Goal: Navigation & Orientation: Find specific page/section

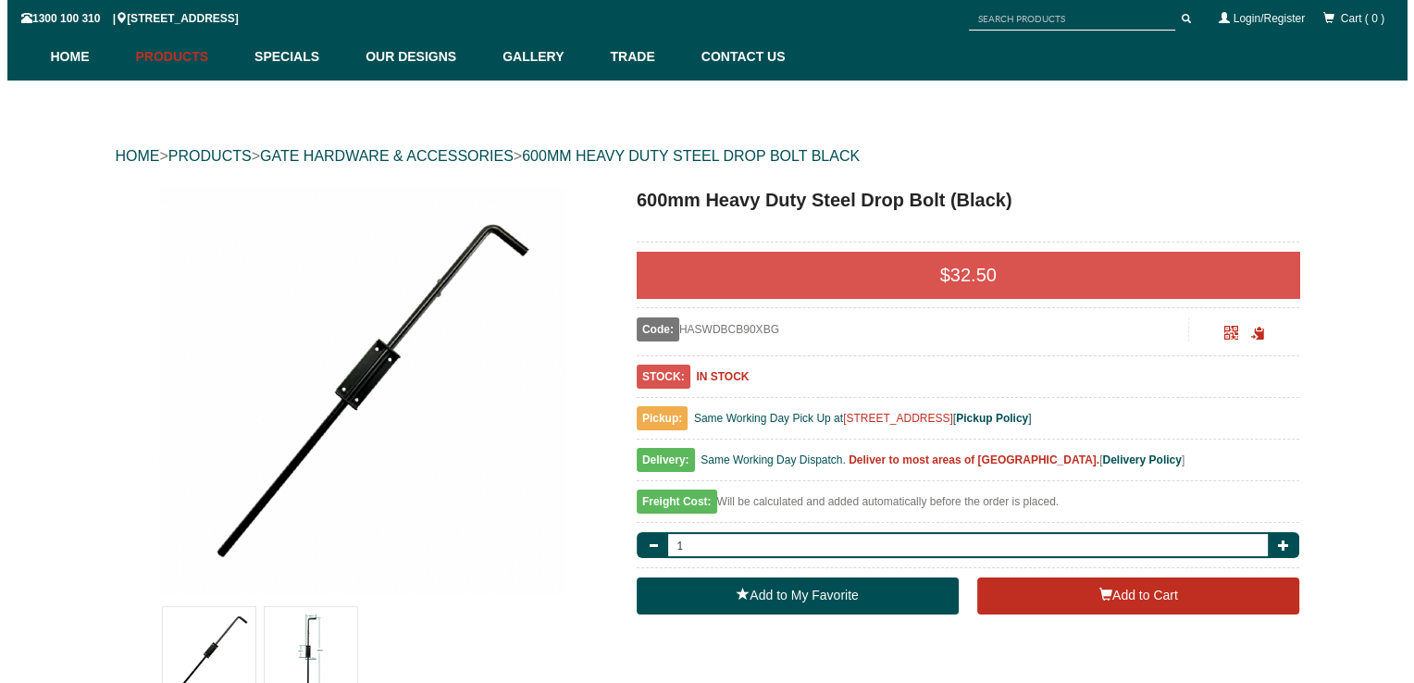
scroll to position [231, 0]
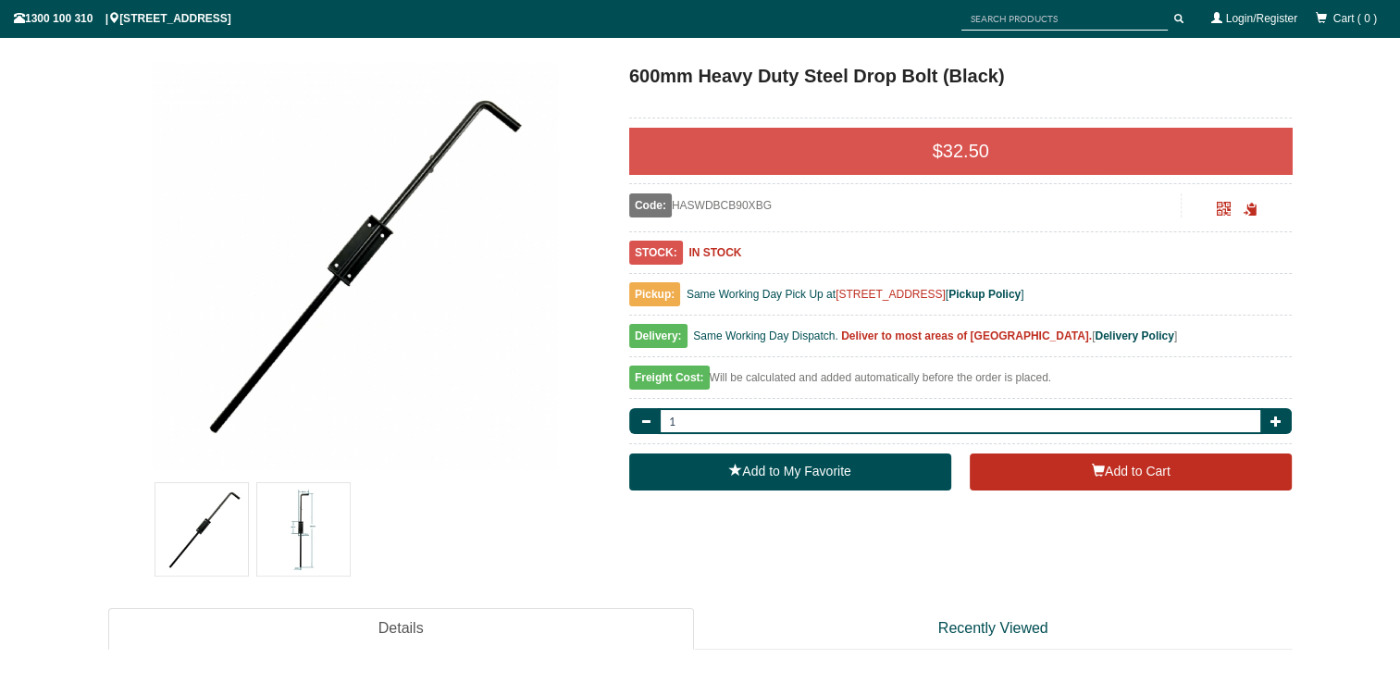
click at [301, 516] on img at bounding box center [303, 529] width 93 height 93
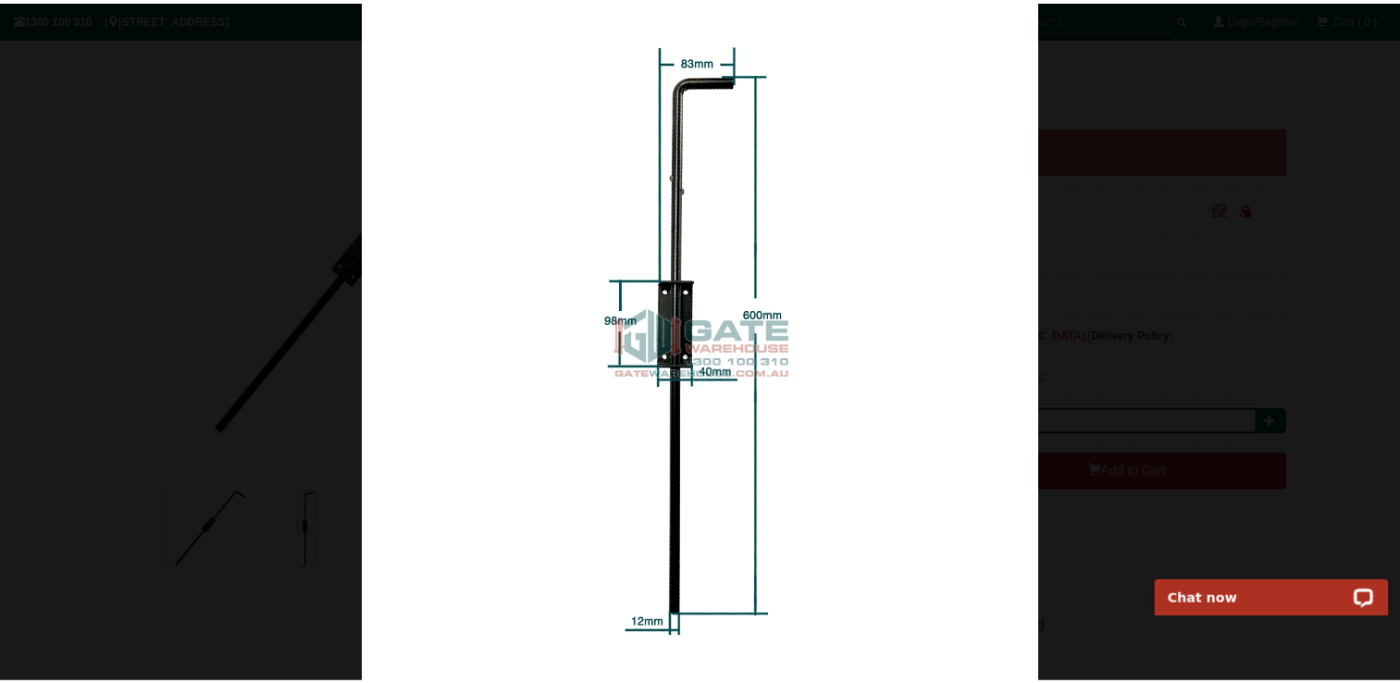
scroll to position [0, 0]
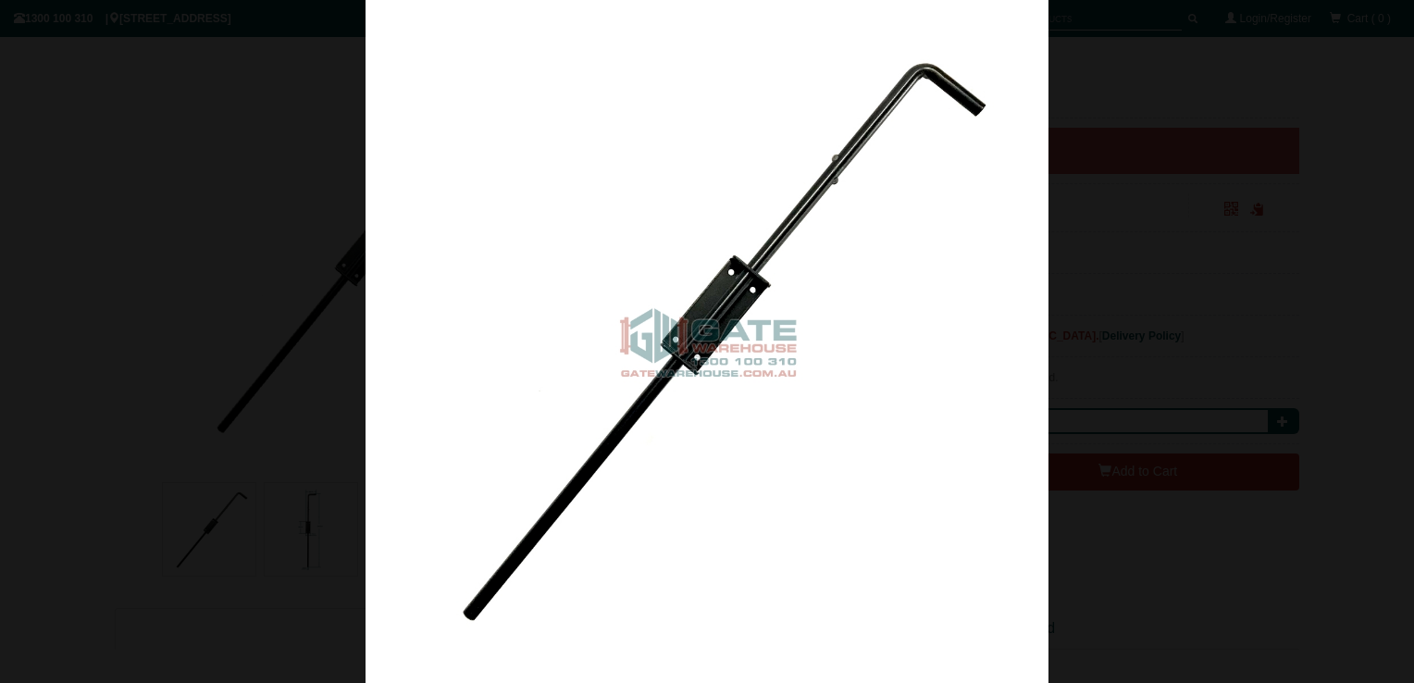
click at [1188, 115] on div at bounding box center [707, 341] width 1414 height 683
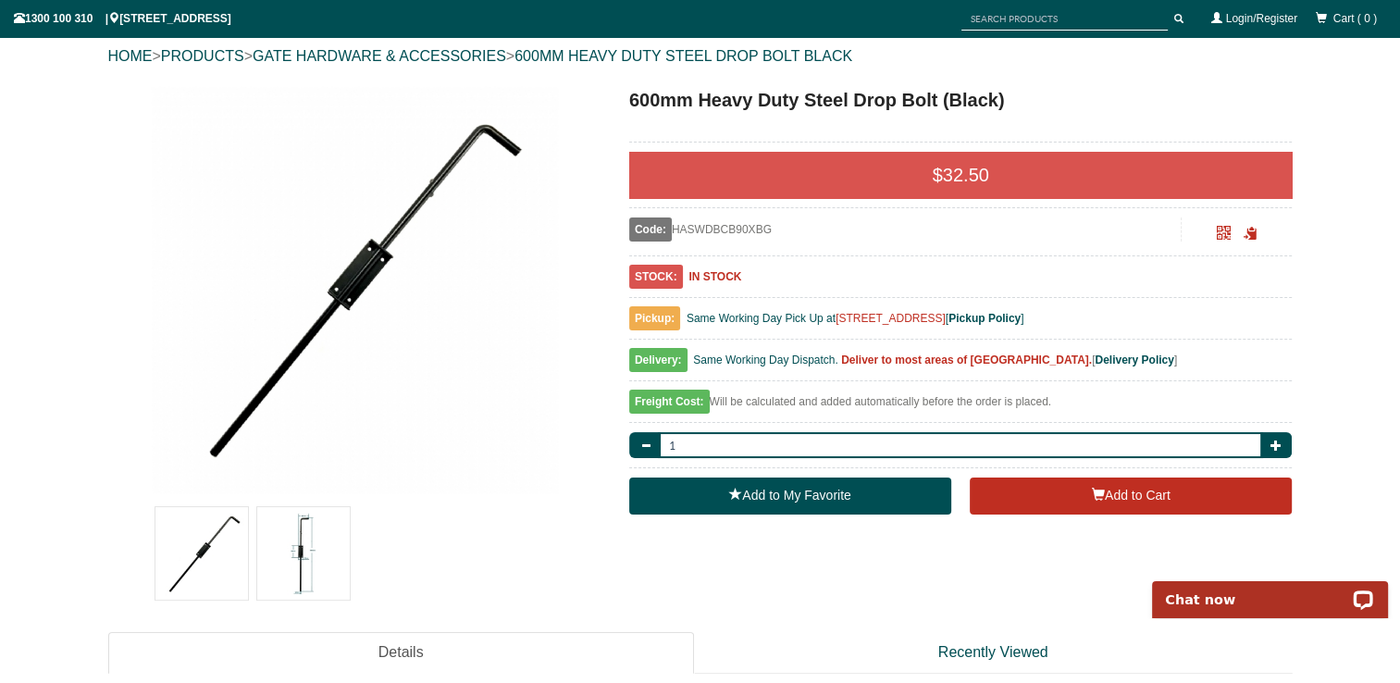
scroll to position [300, 0]
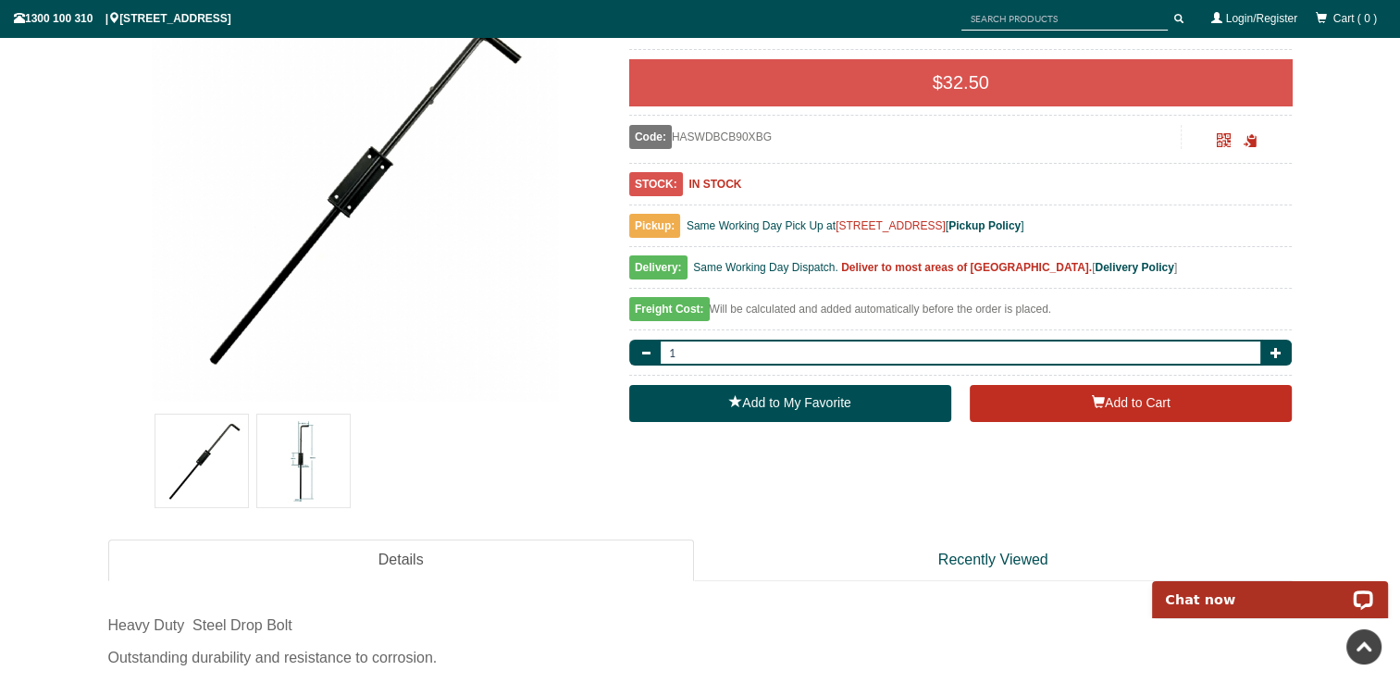
click at [193, 454] on img at bounding box center [201, 461] width 93 height 93
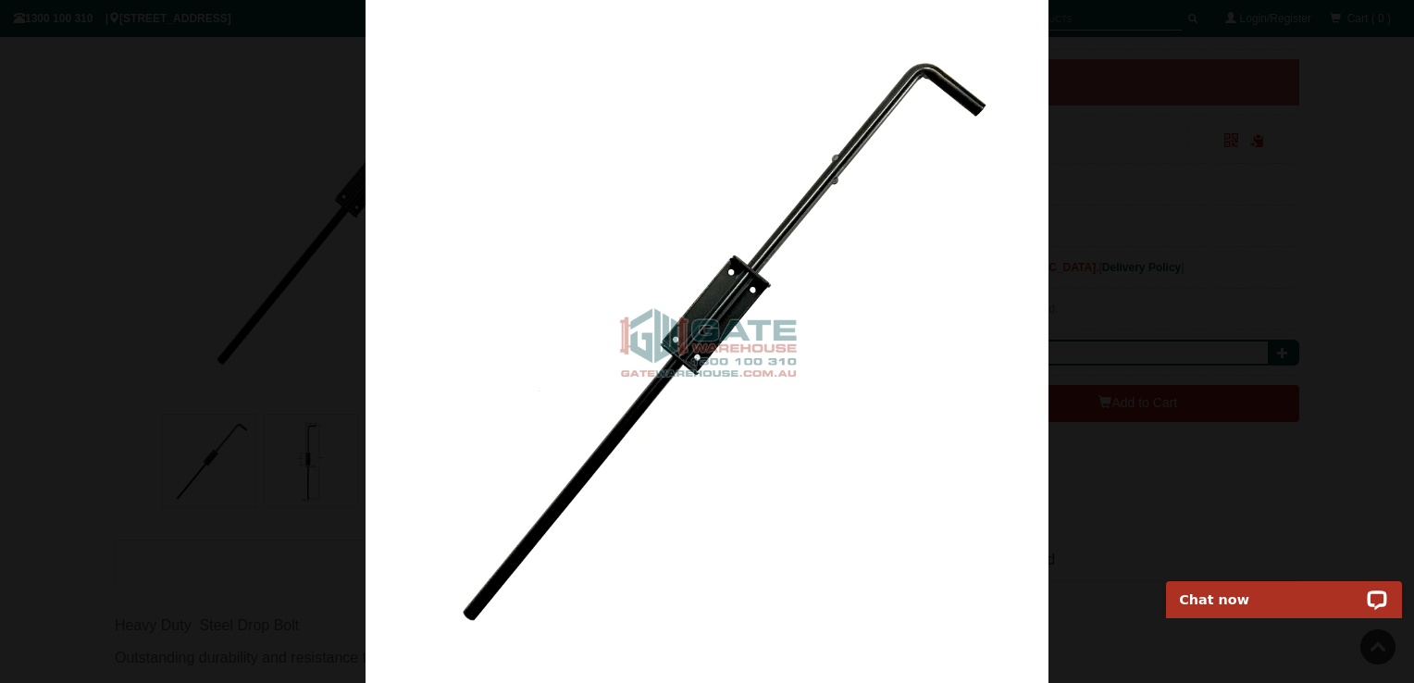
click at [298, 446] on div at bounding box center [707, 341] width 1414 height 683
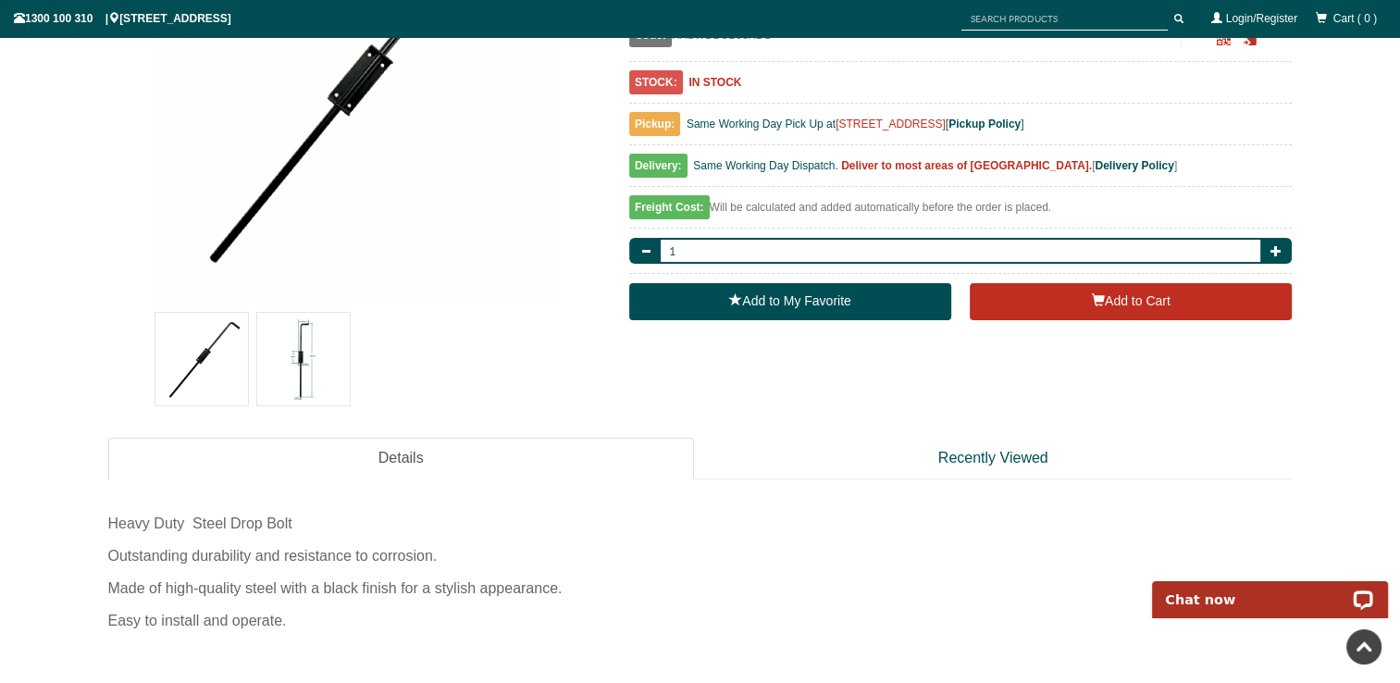
scroll to position [370, 0]
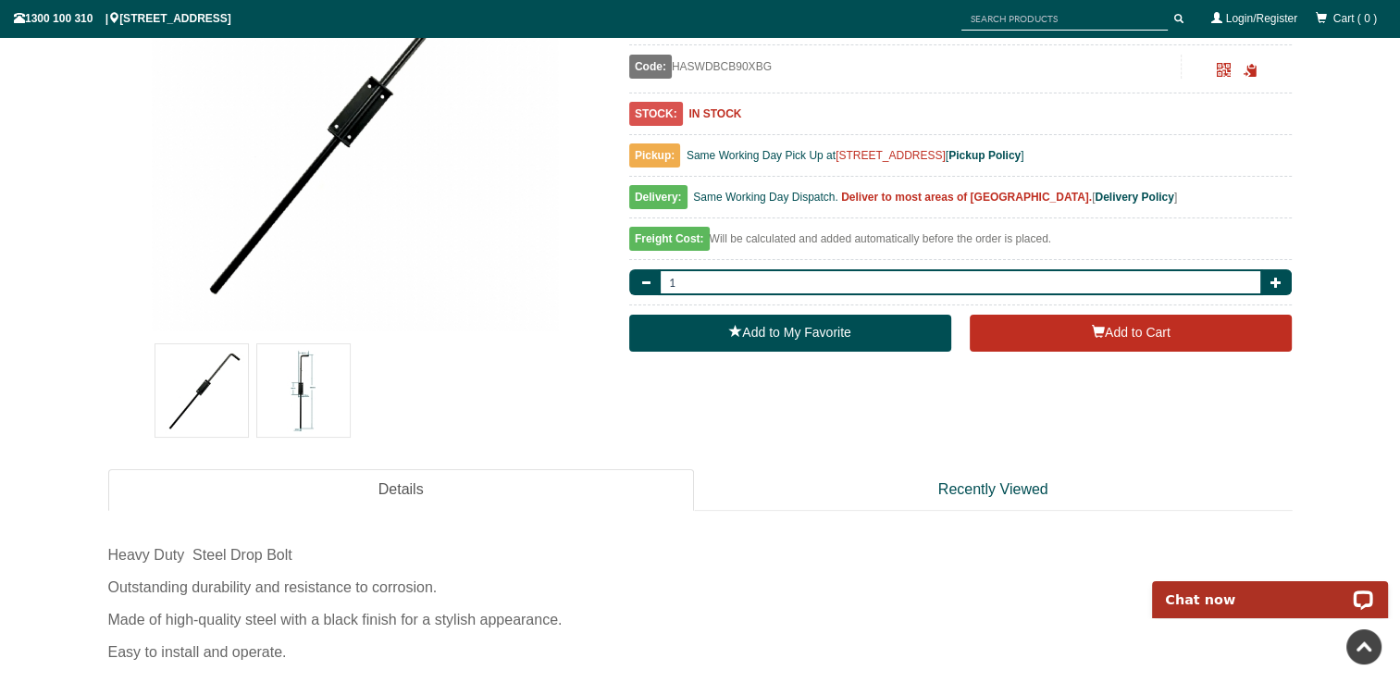
drag, startPoint x: 143, startPoint y: 18, endPoint x: 269, endPoint y: 16, distance: 126.8
click at [231, 16] on span "1300 100 310 | 8 High St, Bayswater, VIC 3153" at bounding box center [123, 18] width 218 height 13
drag, startPoint x: 269, startPoint y: 16, endPoint x: 277, endPoint y: 301, distance: 285.2
click at [277, 301] on img at bounding box center [354, 126] width 407 height 407
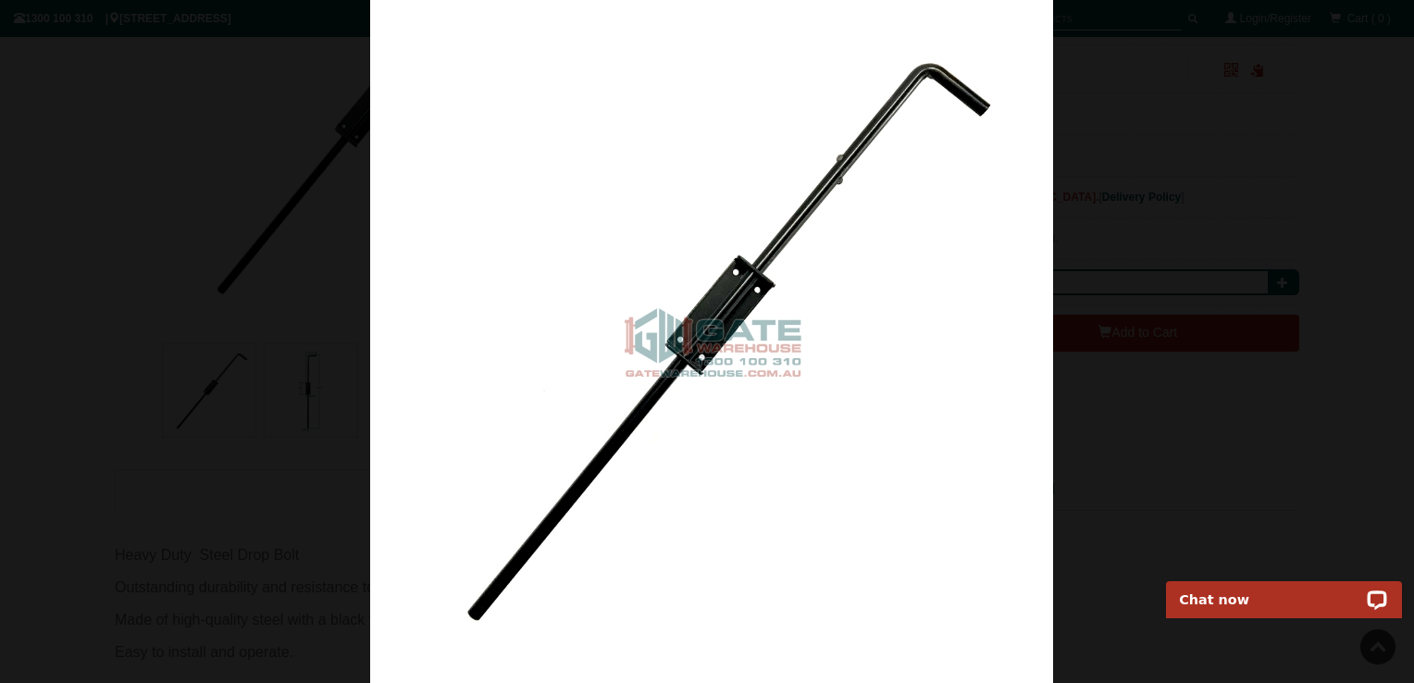
click at [1240, 376] on div at bounding box center [712, 341] width 1414 height 683
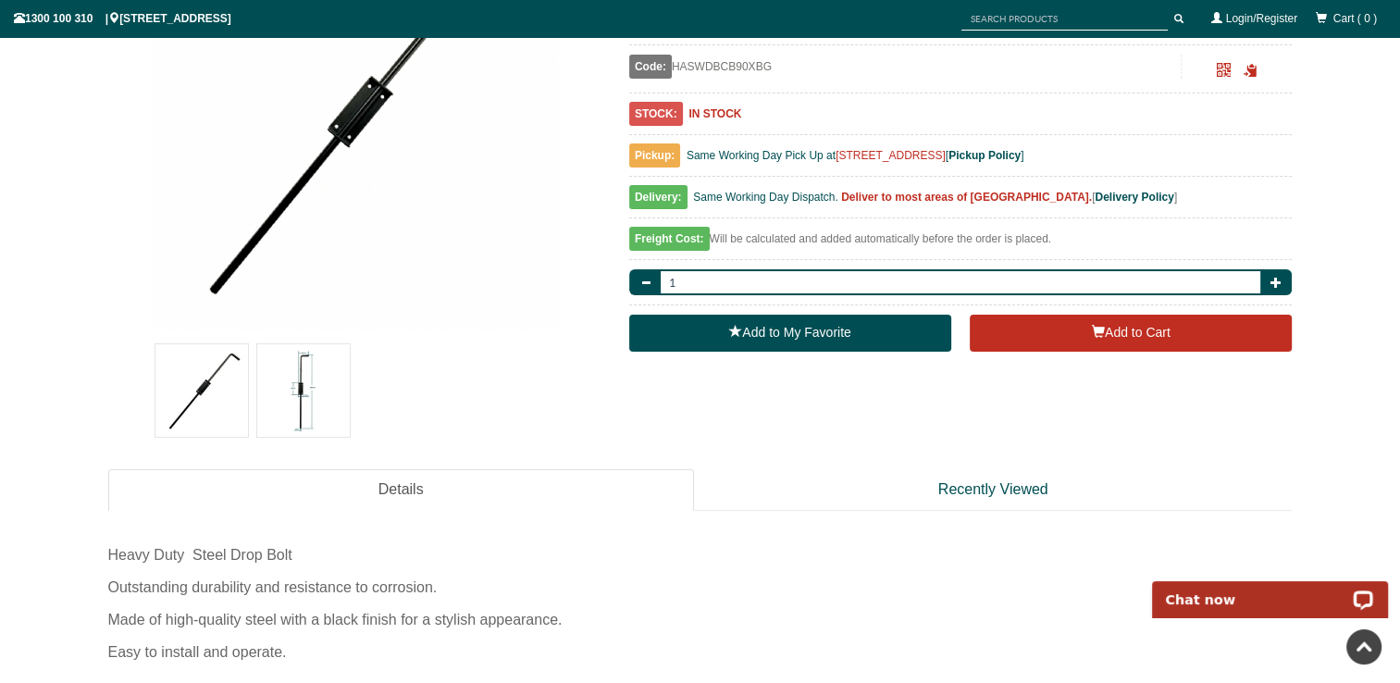
click at [510, 233] on img at bounding box center [354, 126] width 407 height 407
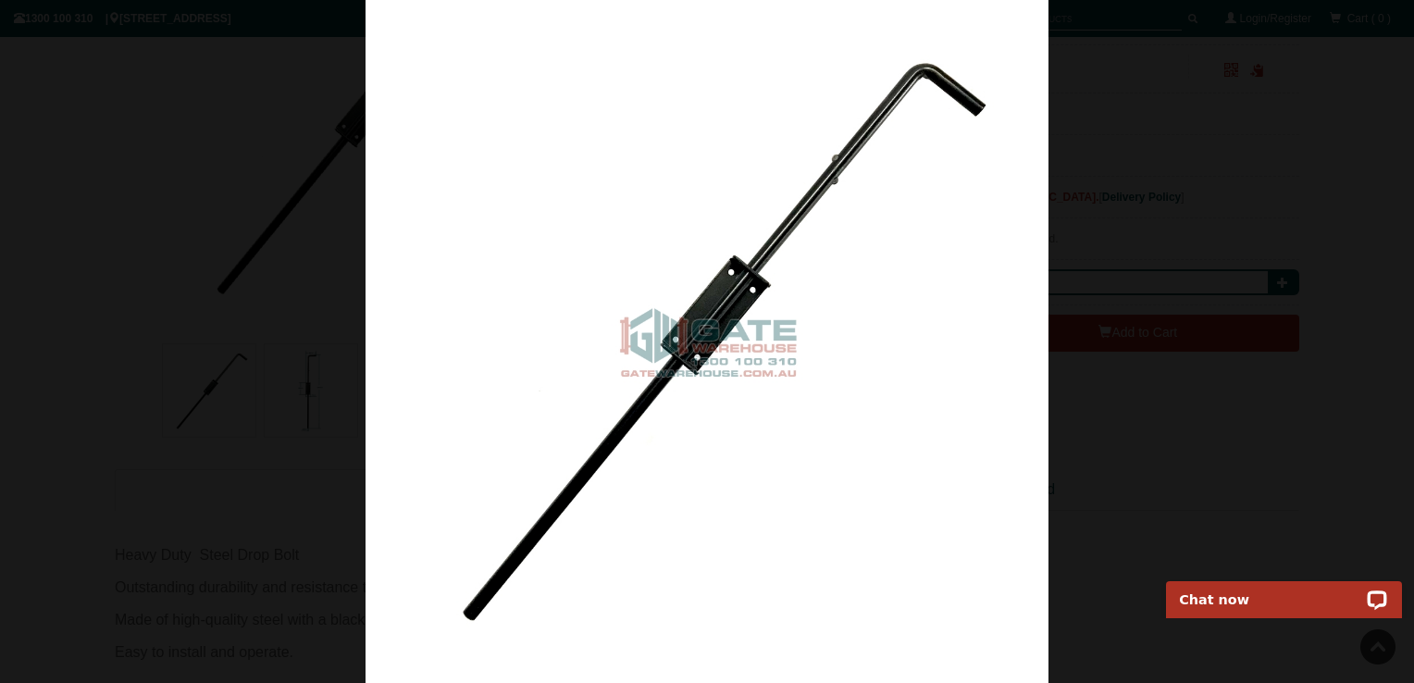
drag, startPoint x: 255, startPoint y: 238, endPoint x: 245, endPoint y: 241, distance: 9.7
click at [255, 239] on div at bounding box center [707, 341] width 1414 height 683
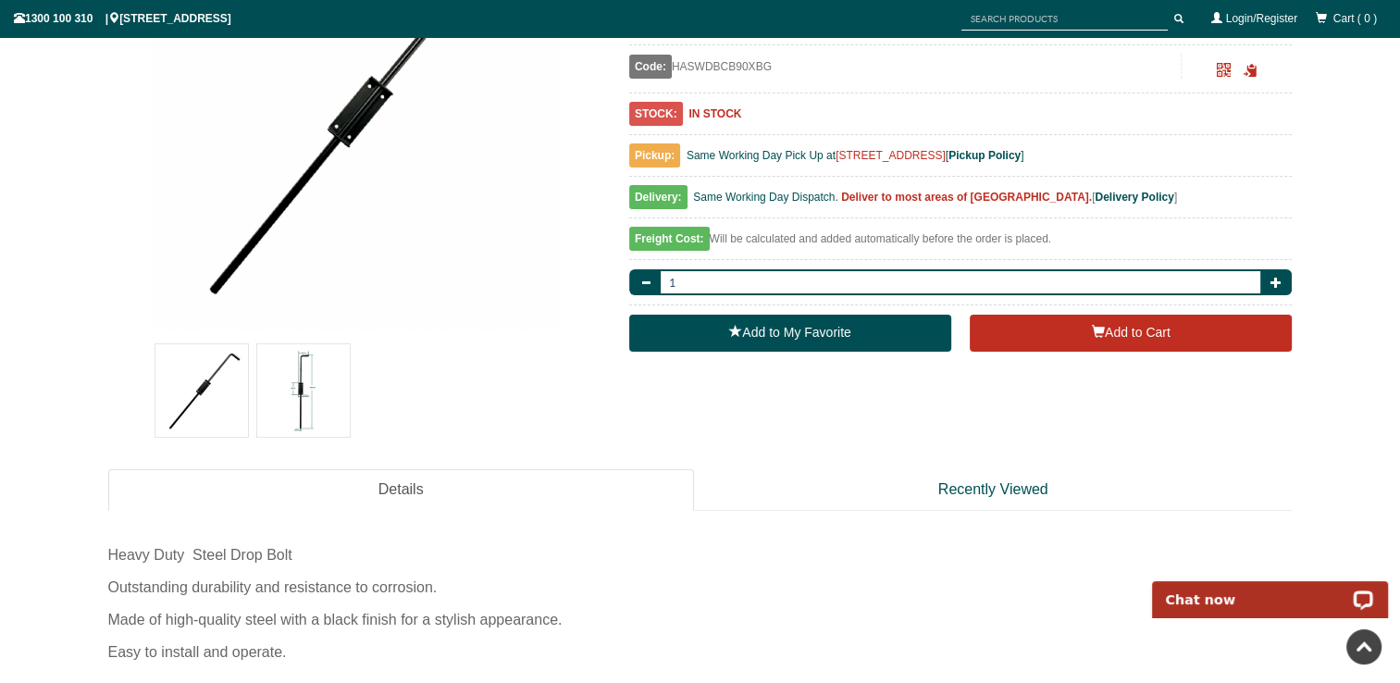
scroll to position [0, 0]
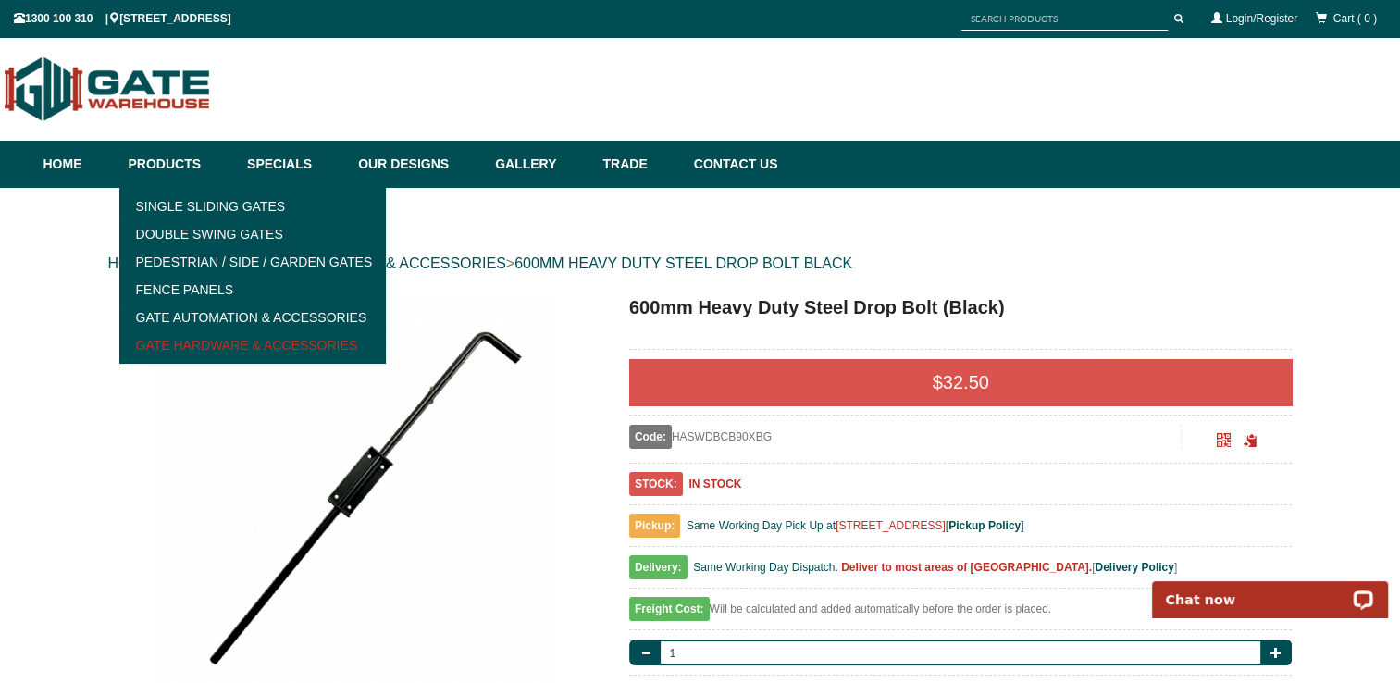
click at [161, 339] on link "Gate Hardware & Accessories" at bounding box center [253, 345] width 256 height 28
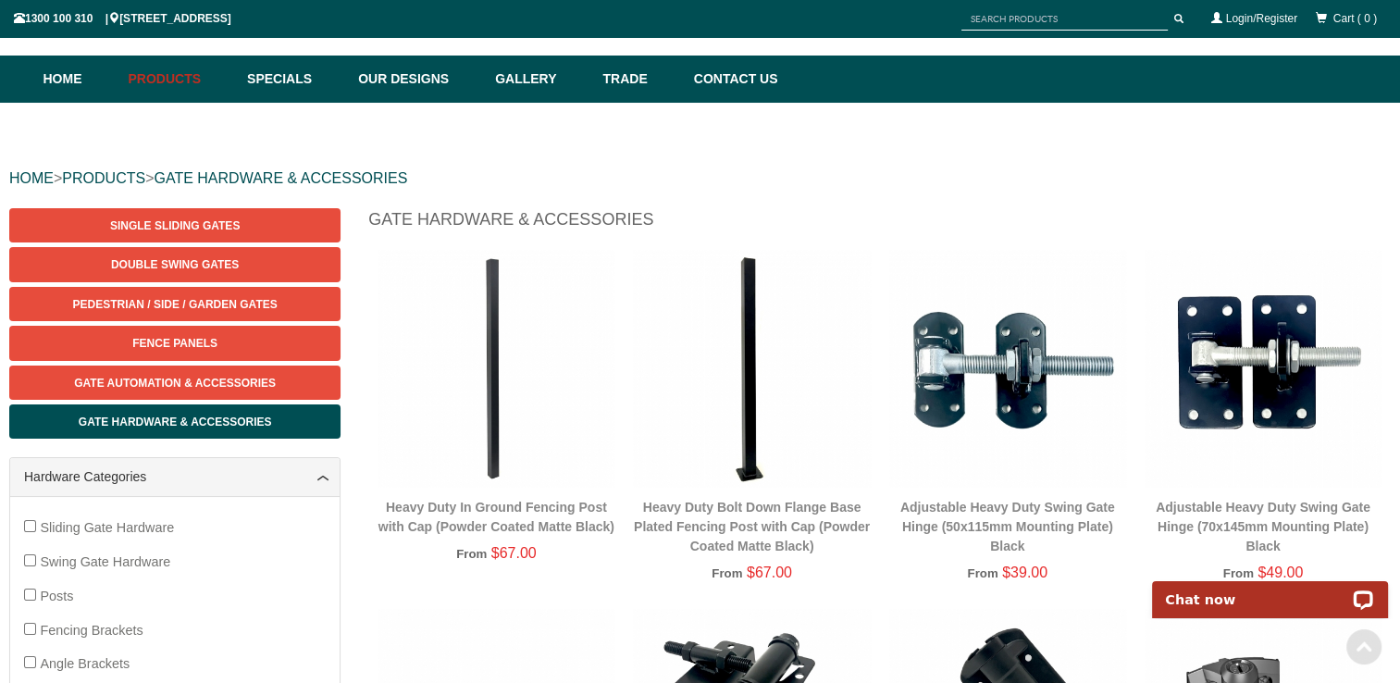
scroll to position [74, 0]
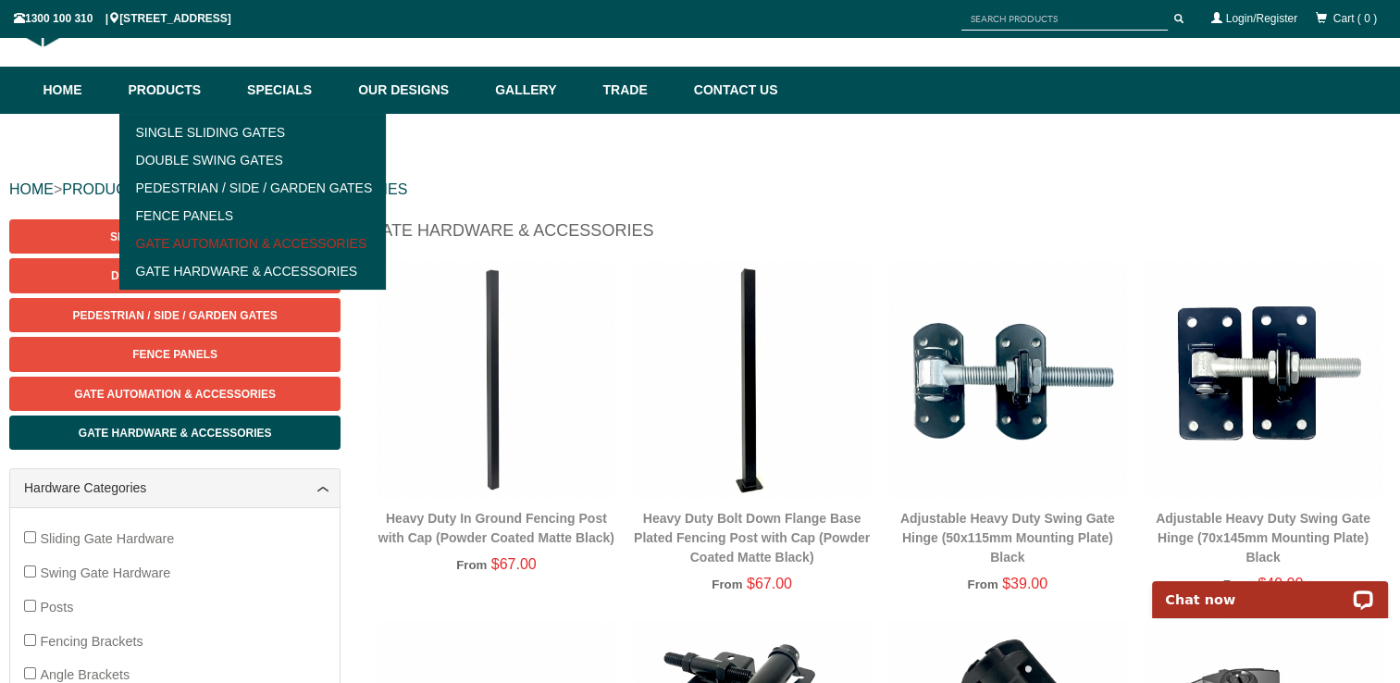
click at [203, 241] on link "Gate Automation & Accessories" at bounding box center [253, 244] width 256 height 28
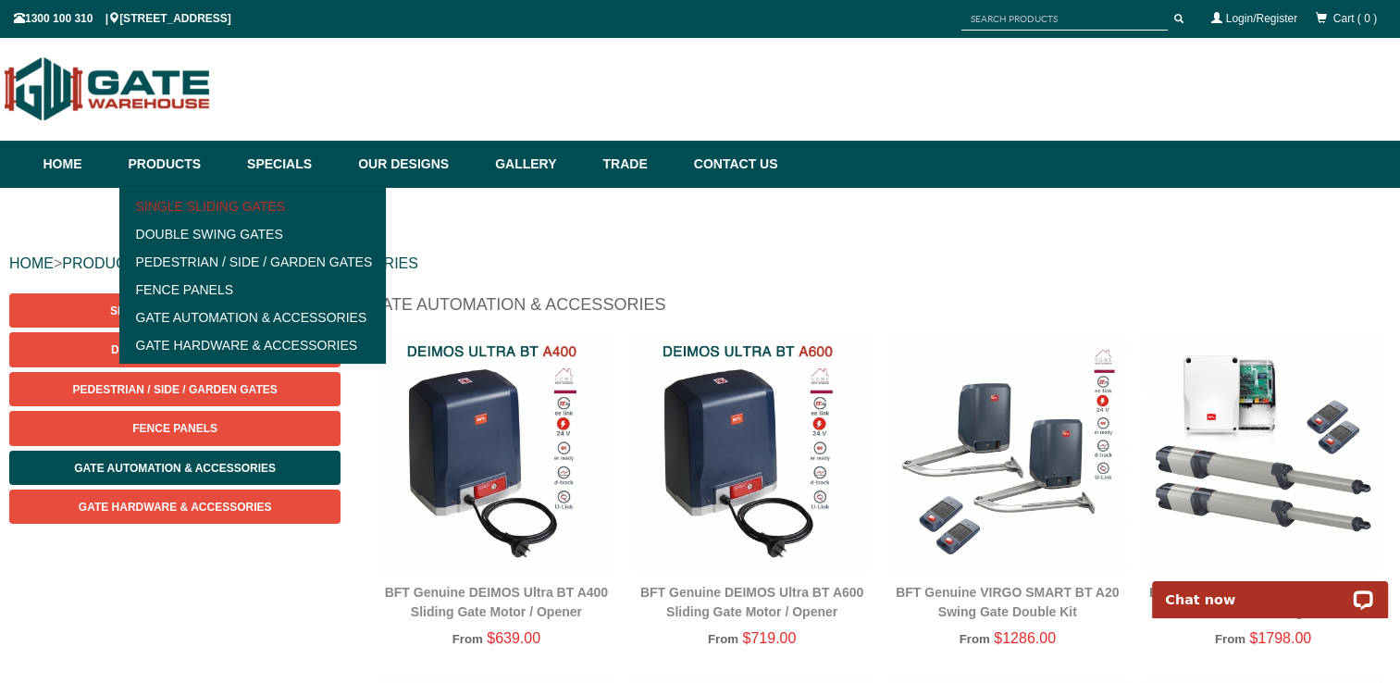
click at [180, 208] on link "Single Sliding Gates" at bounding box center [253, 207] width 256 height 28
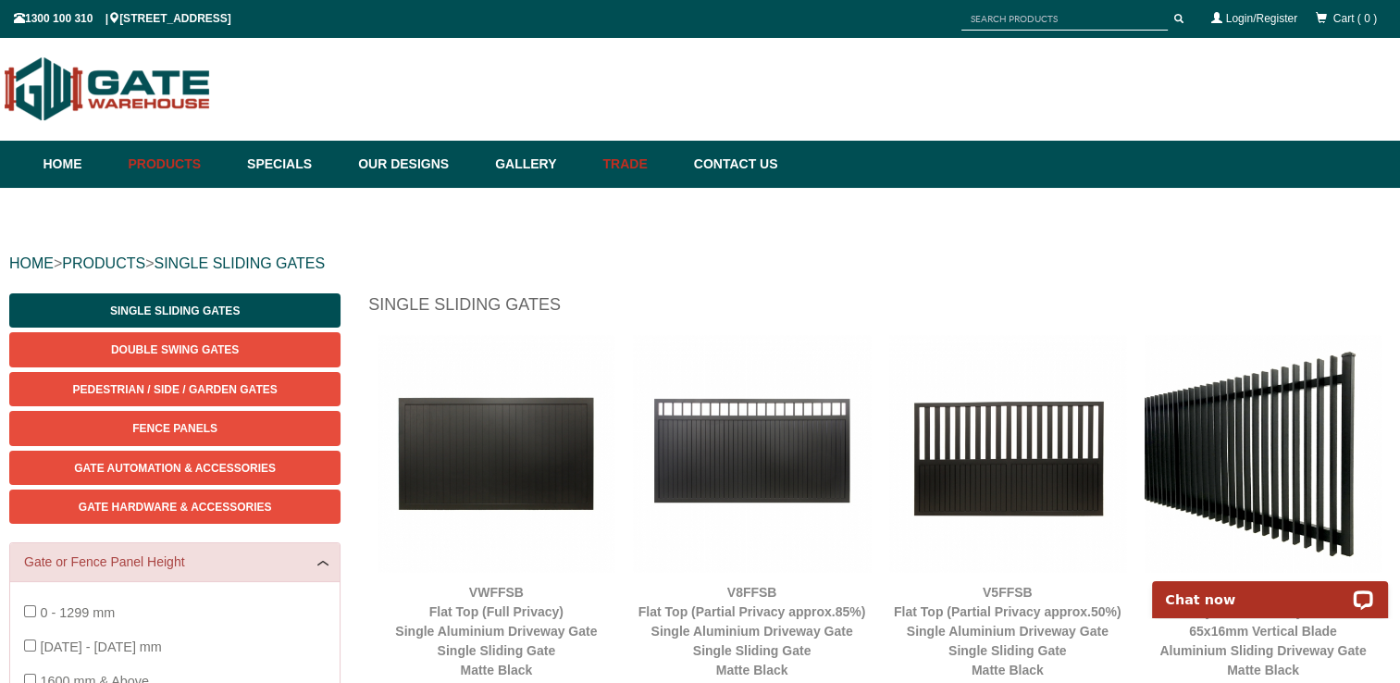
click at [647, 160] on link "Trade" at bounding box center [638, 164] width 91 height 47
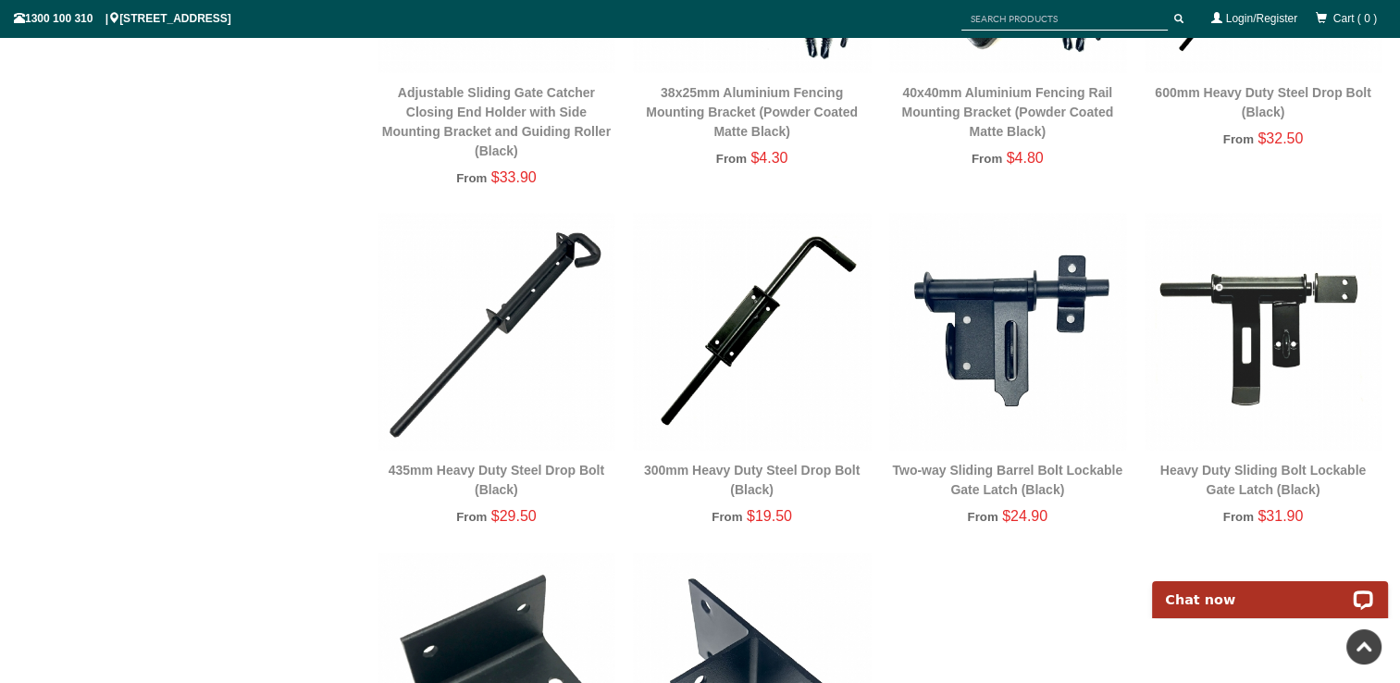
scroll to position [3008, 0]
